Goal: Complete application form

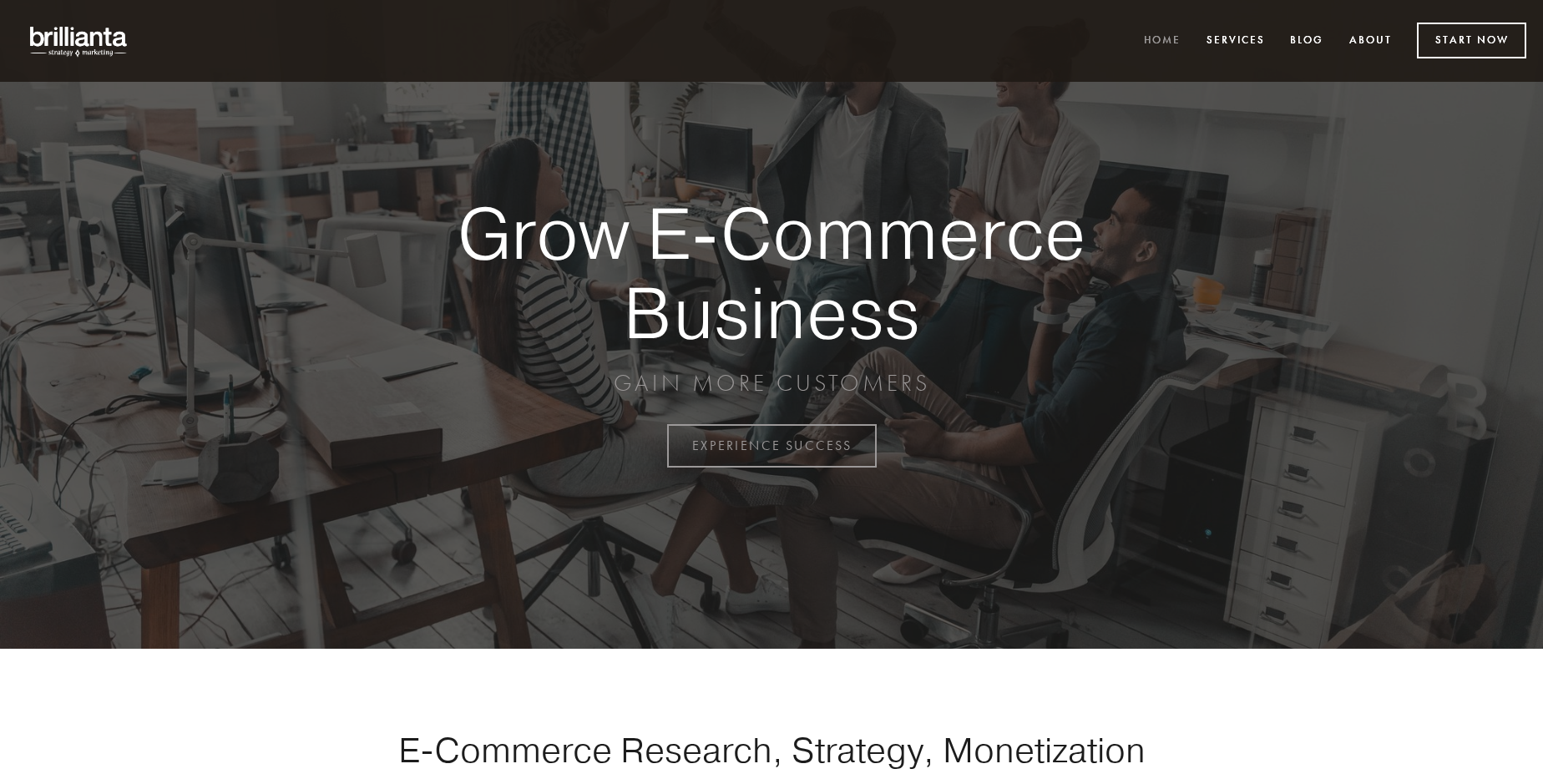
scroll to position [4375, 0]
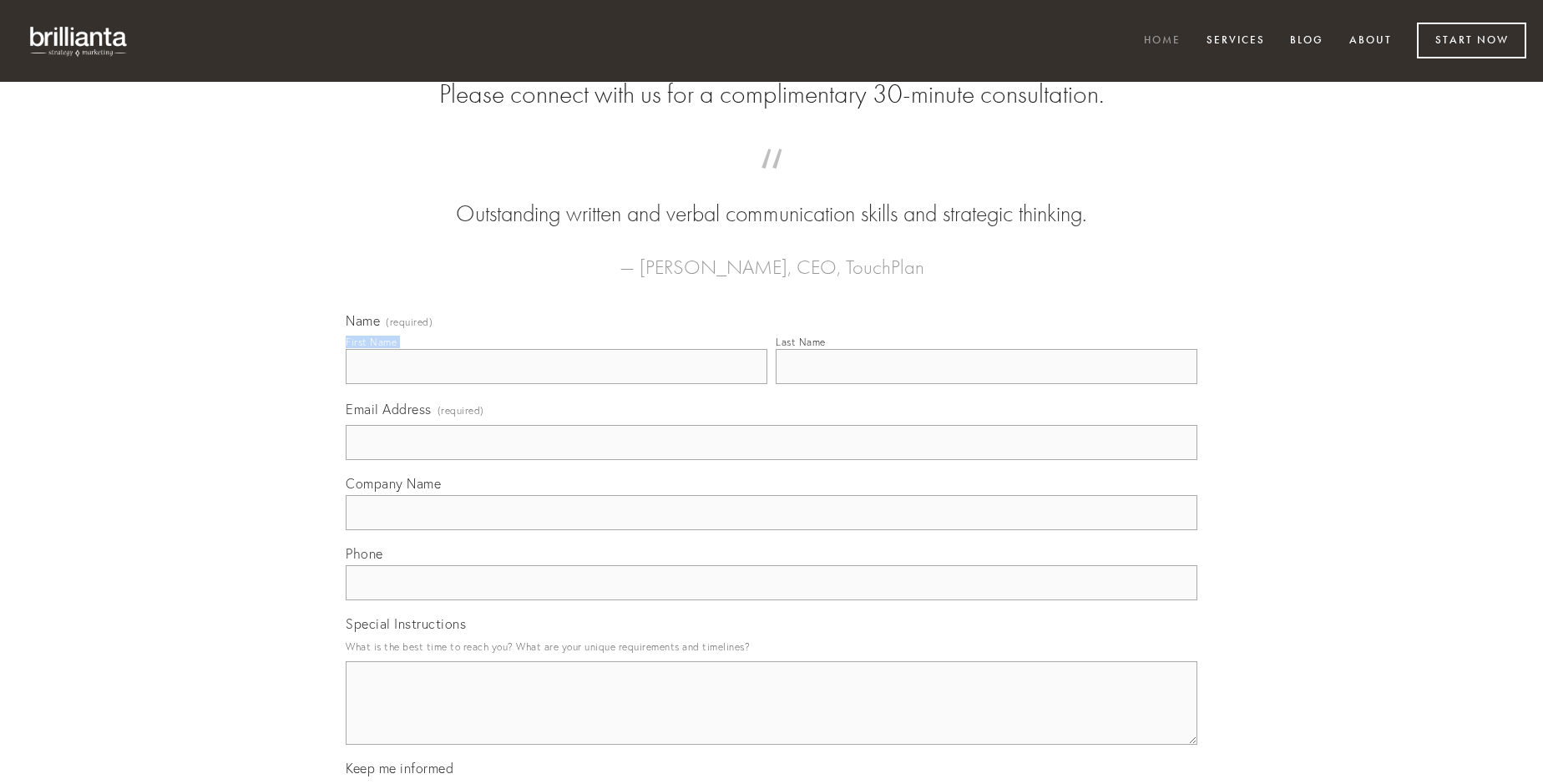
type input "[PERSON_NAME]"
click at [986, 384] on input "Last Name" at bounding box center [987, 366] width 422 height 35
type input "[PERSON_NAME]"
click at [772, 459] on input "Email Address (required)" at bounding box center [772, 442] width 852 height 35
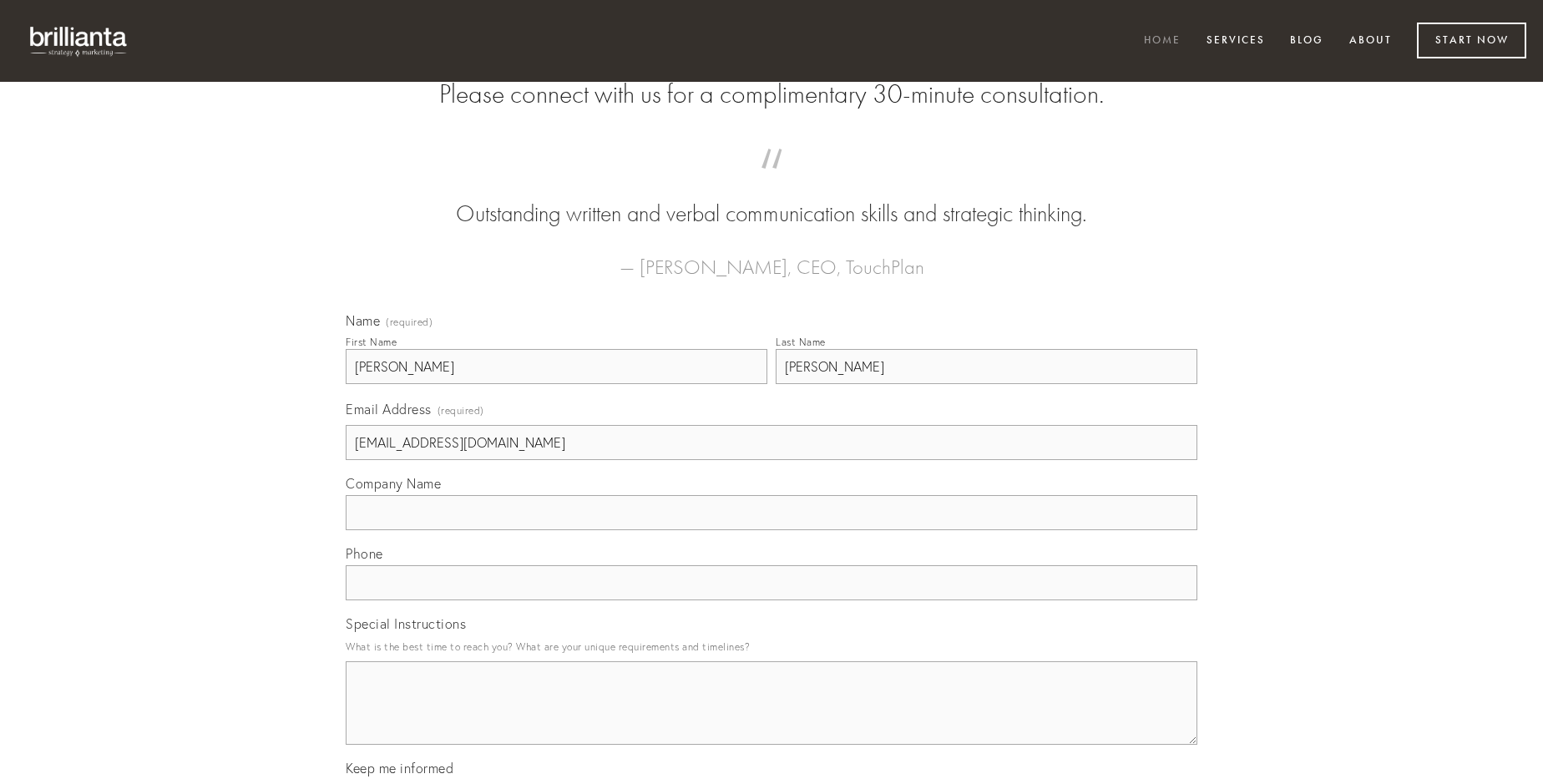
type input "[EMAIL_ADDRESS][DOMAIN_NAME]"
click at [772, 530] on input "Company Name" at bounding box center [772, 512] width 852 height 35
type input "tardus"
click at [772, 600] on input "text" at bounding box center [772, 582] width 852 height 35
click at [772, 717] on textarea "Special Instructions" at bounding box center [772, 703] width 852 height 83
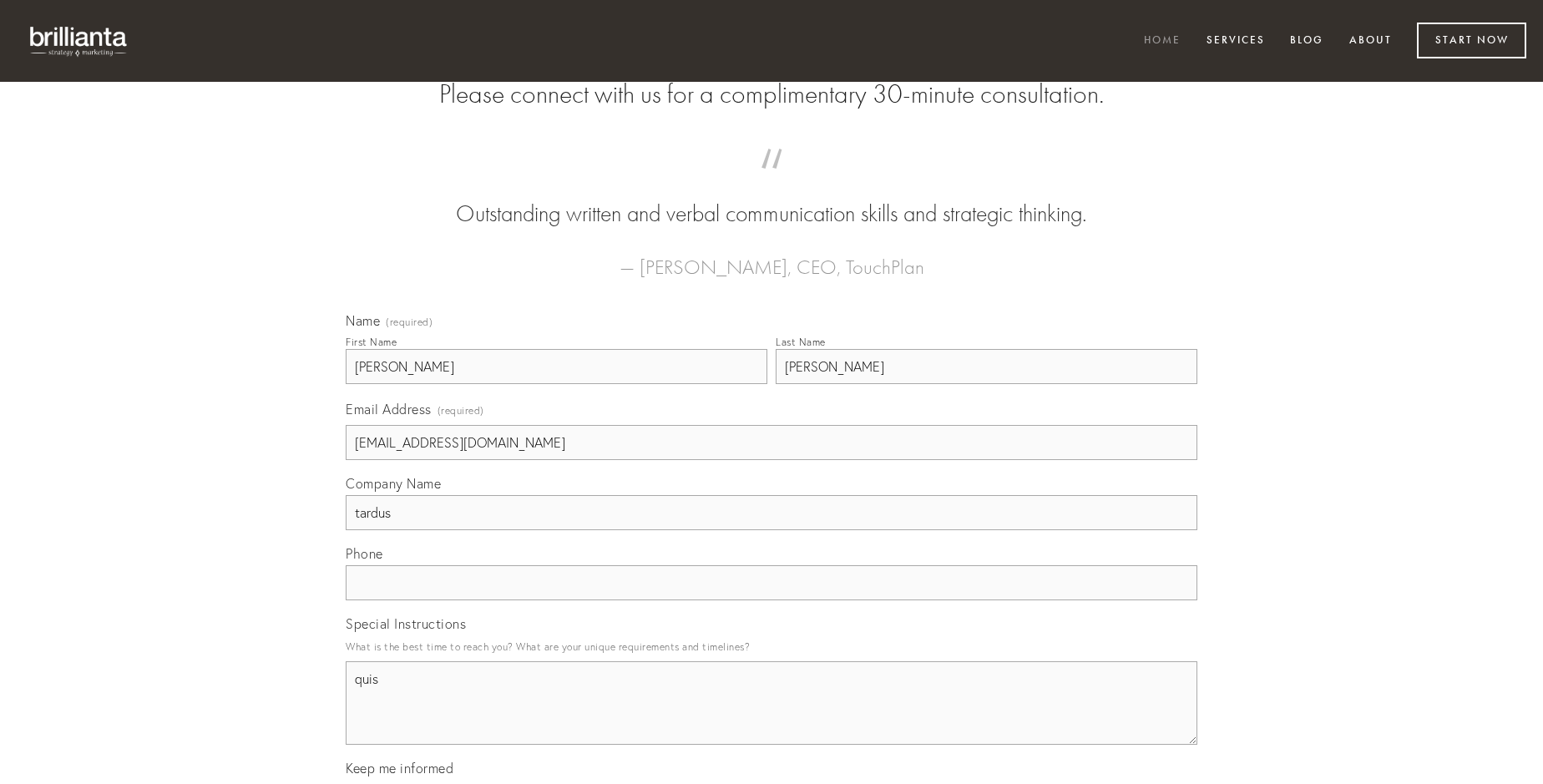
type textarea "quis"
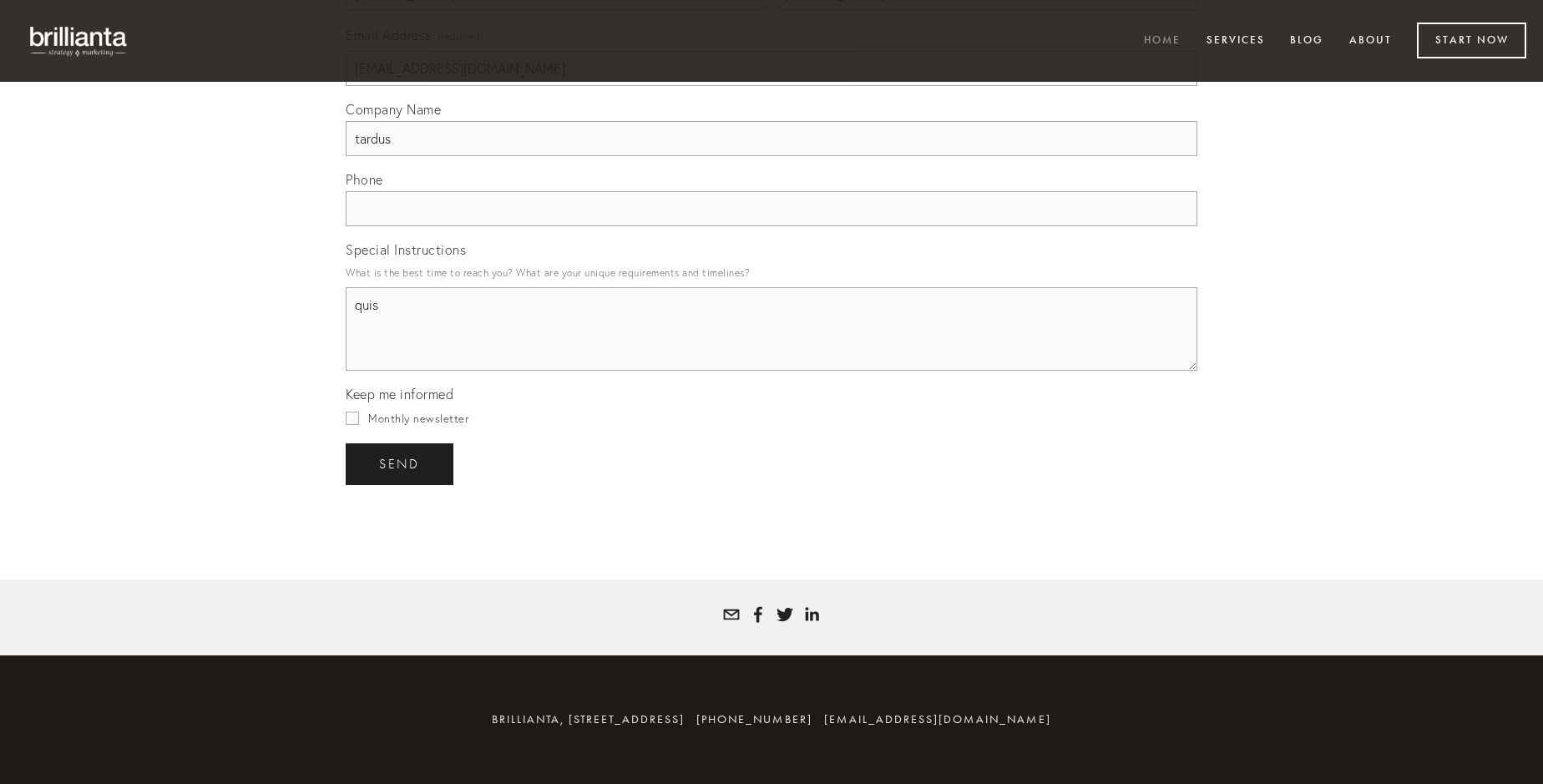
click at [401, 463] on span "send" at bounding box center [400, 464] width 41 height 15
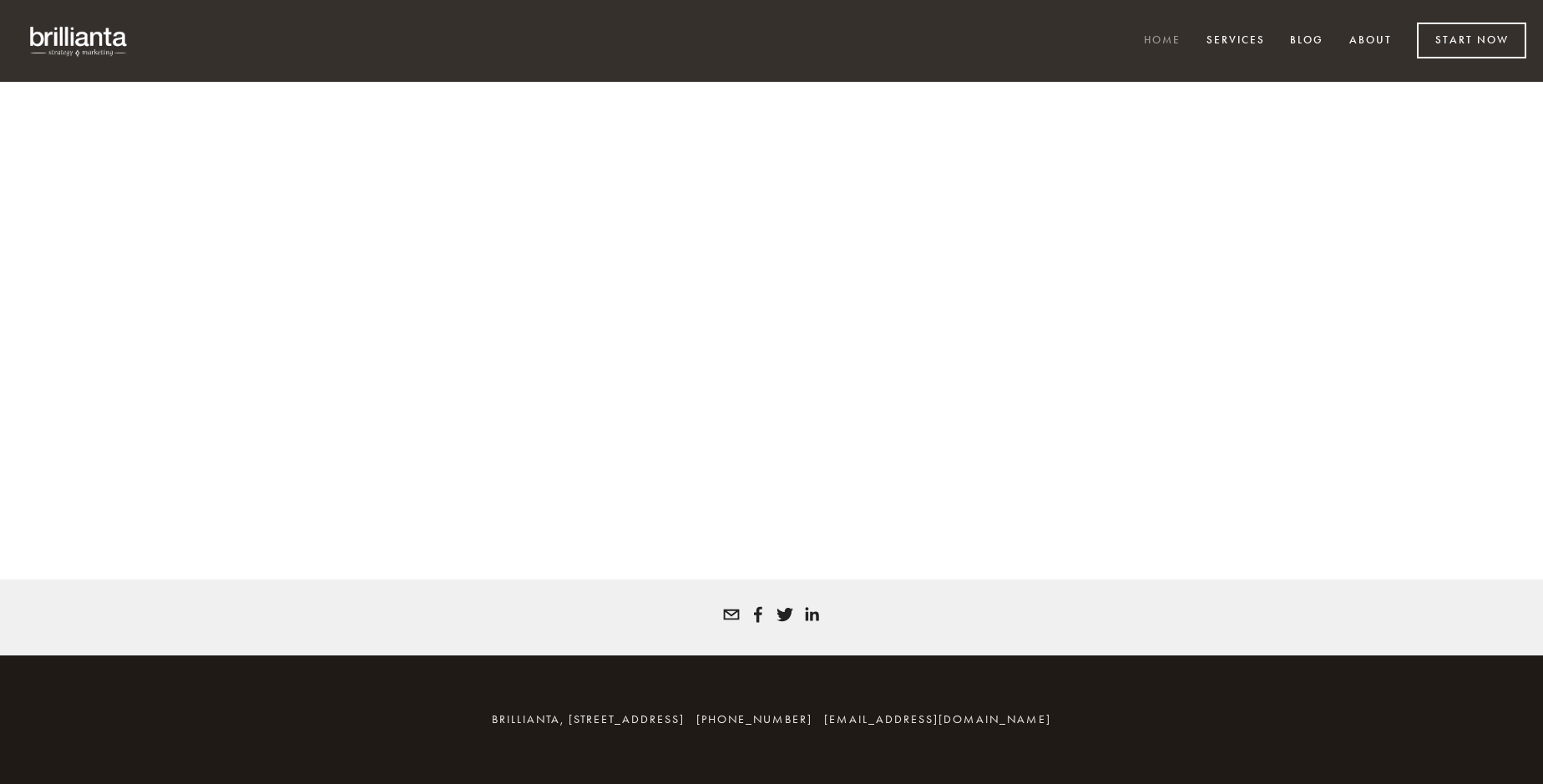
scroll to position [4352, 0]
